Goal: Transaction & Acquisition: Purchase product/service

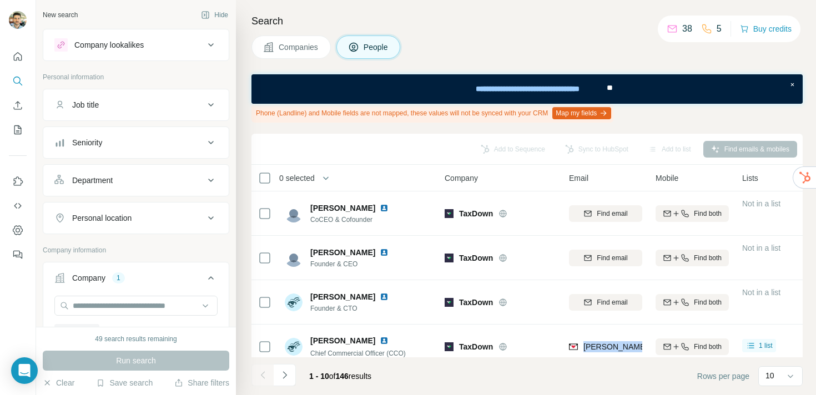
scroll to position [72, 0]
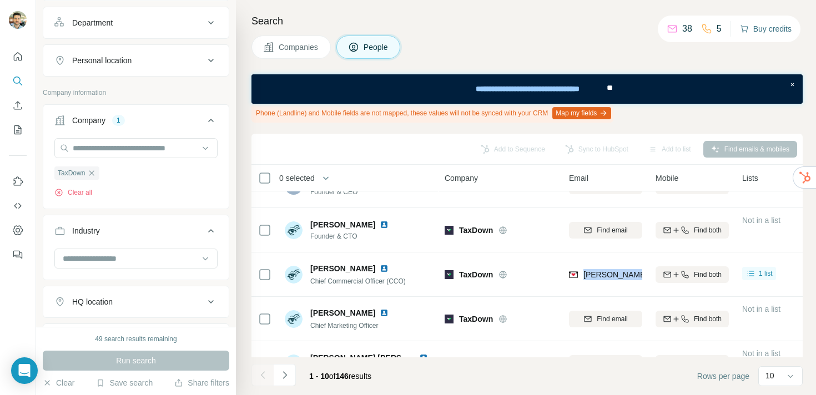
click at [775, 31] on button "Buy credits" at bounding box center [766, 29] width 52 height 16
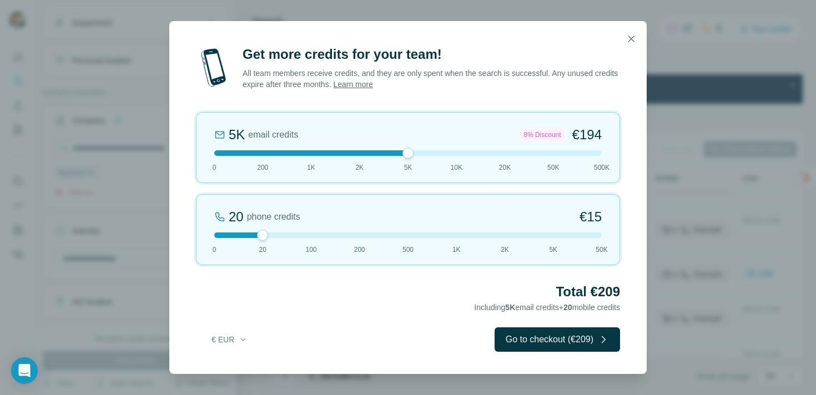
drag, startPoint x: 265, startPoint y: 152, endPoint x: 420, endPoint y: 152, distance: 154.4
click at [420, 152] on div at bounding box center [408, 154] width 388 height 6
drag, startPoint x: 265, startPoint y: 237, endPoint x: 187, endPoint y: 237, distance: 78.3
click at [187, 237] on div "Get more credits for your team! All team members receive credits, and they are …" at bounding box center [408, 210] width 478 height 329
click at [631, 42] on icon "button" at bounding box center [631, 38] width 11 height 11
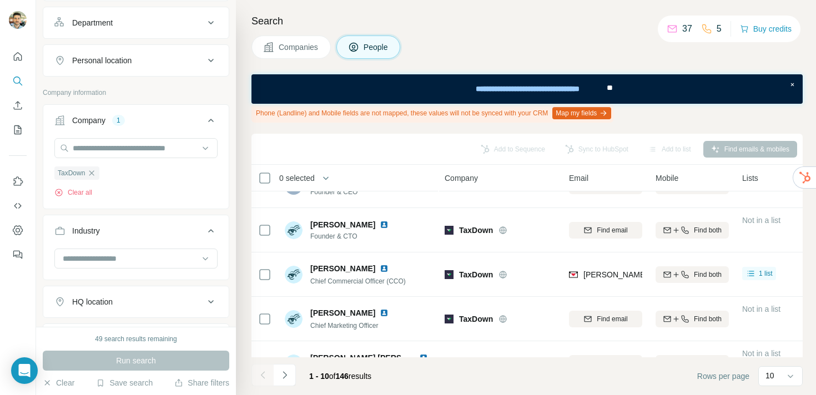
click at [623, 38] on div "Companies People" at bounding box center [527, 47] width 551 height 23
click at [621, 37] on div "Companies People" at bounding box center [527, 47] width 551 height 23
click at [545, 28] on h4 "Search" at bounding box center [527, 21] width 551 height 16
click at [776, 29] on button "Buy credits" at bounding box center [766, 29] width 52 height 16
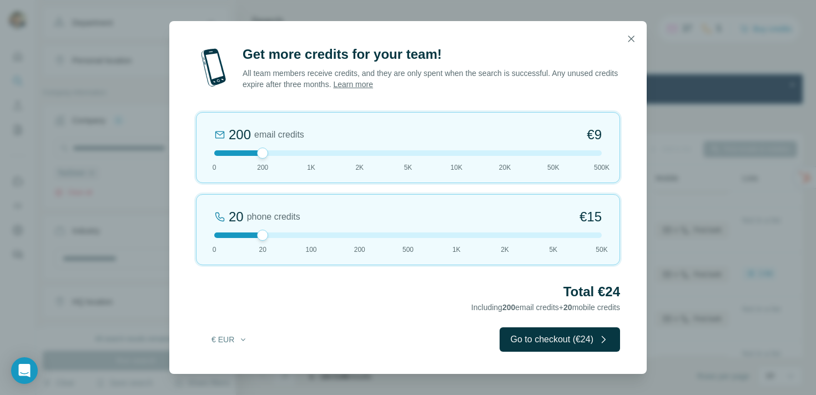
drag, startPoint x: 262, startPoint y: 237, endPoint x: 212, endPoint y: 237, distance: 50.0
click at [257, 237] on div at bounding box center [262, 235] width 11 height 11
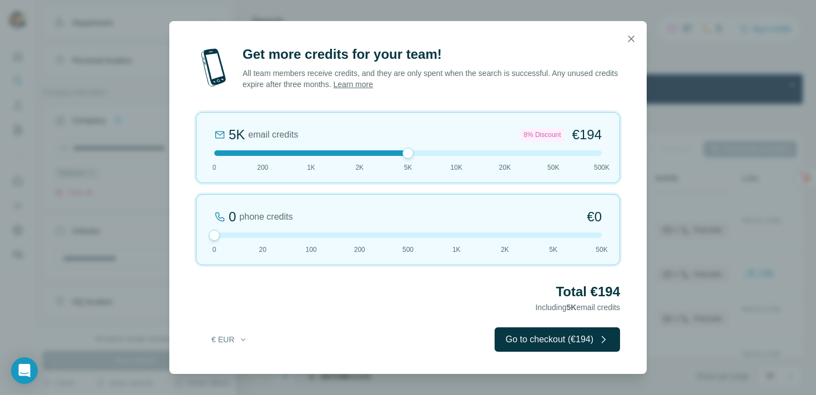
drag, startPoint x: 260, startPoint y: 153, endPoint x: 411, endPoint y: 153, distance: 150.5
click at [411, 153] on div at bounding box center [408, 153] width 11 height 11
drag, startPoint x: 607, startPoint y: 135, endPoint x: 575, endPoint y: 135, distance: 31.7
click at [575, 135] on div "5K email credits 8% Discount €194 0 200 1K 2K 5K 10K 20K 50K 500K" at bounding box center [408, 147] width 424 height 71
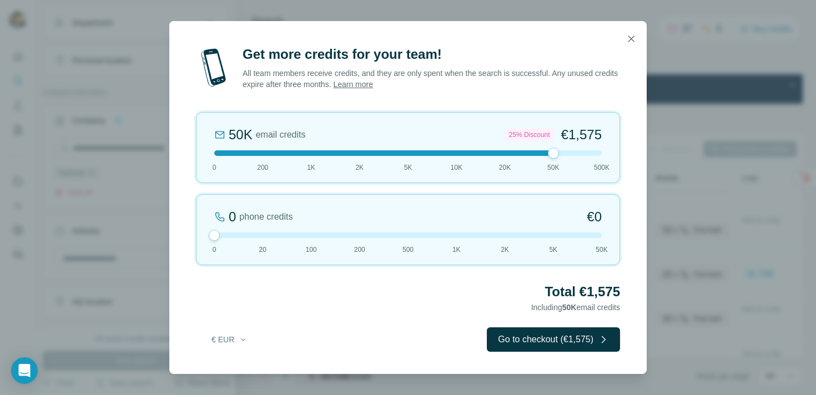
click at [349, 153] on div at bounding box center [408, 154] width 388 height 6
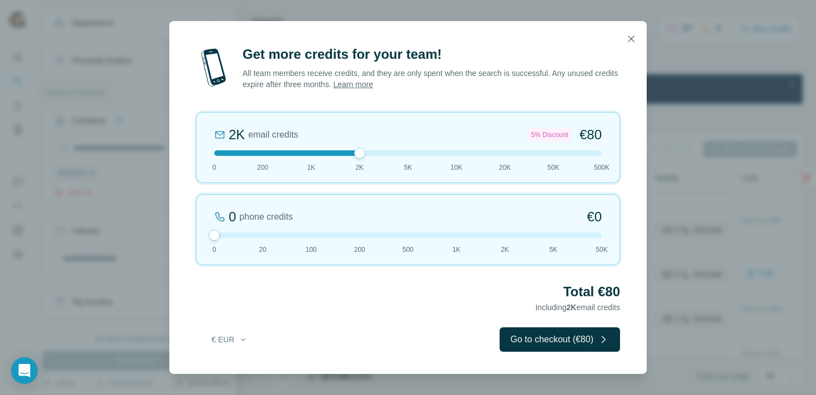
click at [405, 156] on div "2K email credits 5% Discount €80 0 200 1K 2K 5K 10K 20K 50K 500K" at bounding box center [408, 147] width 424 height 71
